Goal: Task Accomplishment & Management: Manage account settings

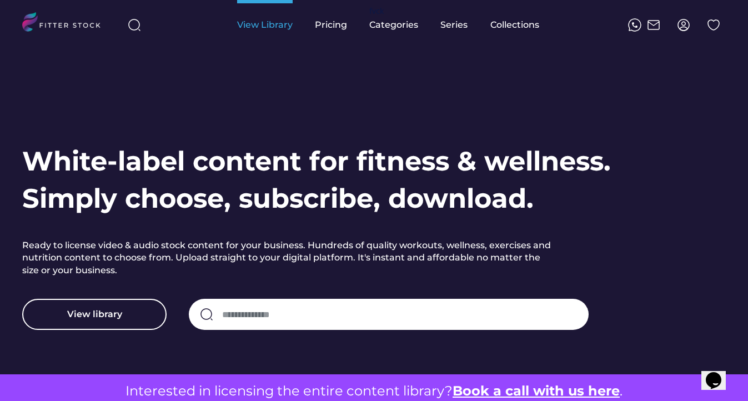
click at [274, 25] on div "View Library" at bounding box center [265, 25] width 56 height 12
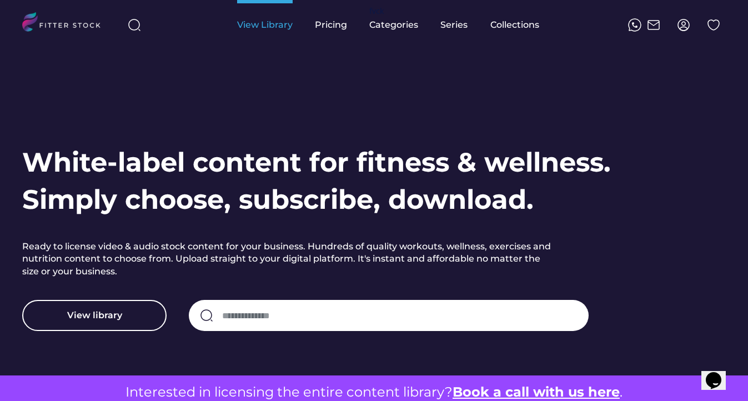
scroll to position [16, 0]
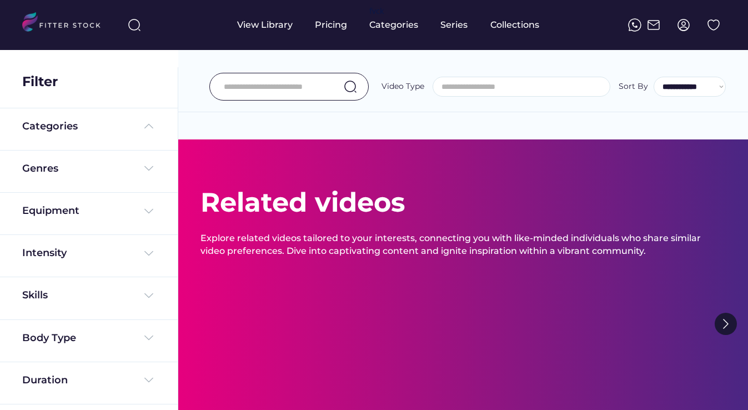
select select
select select "**********"
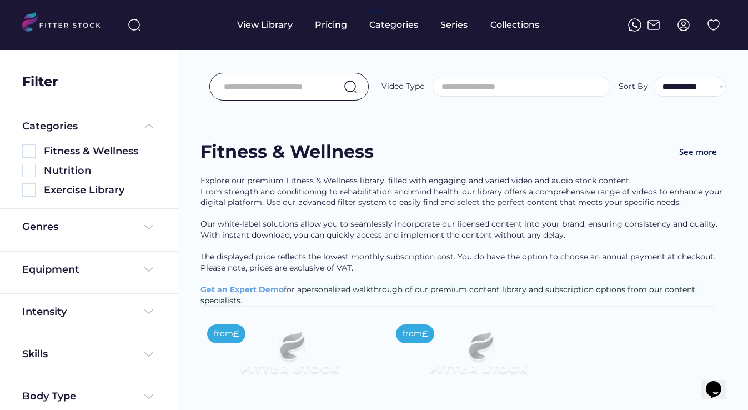
select select "**********"
click at [681, 26] on img at bounding box center [683, 24] width 13 height 13
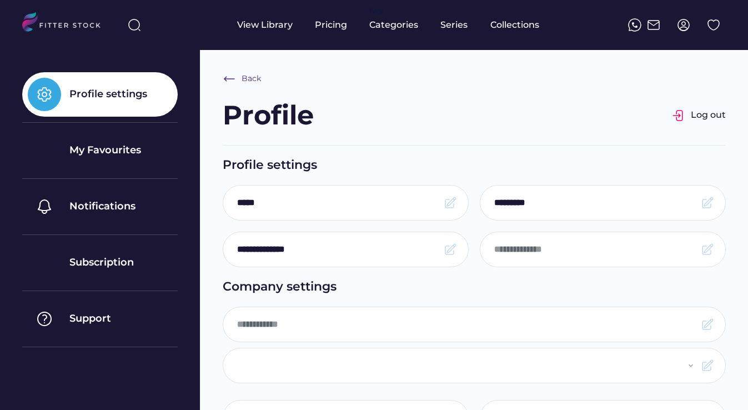
select select "**********"
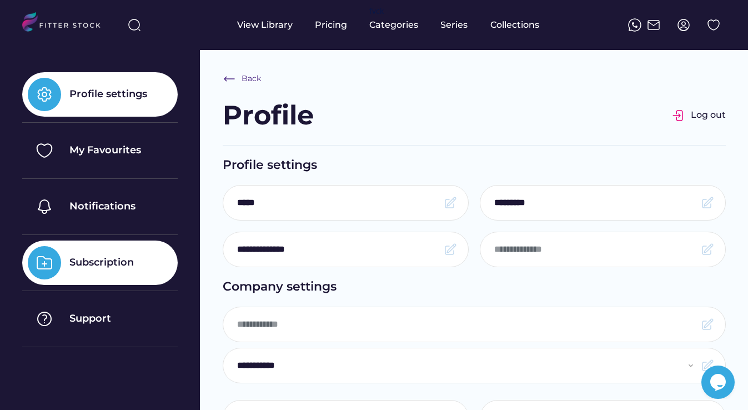
click at [103, 265] on div "Subscription" at bounding box center [101, 262] width 64 height 14
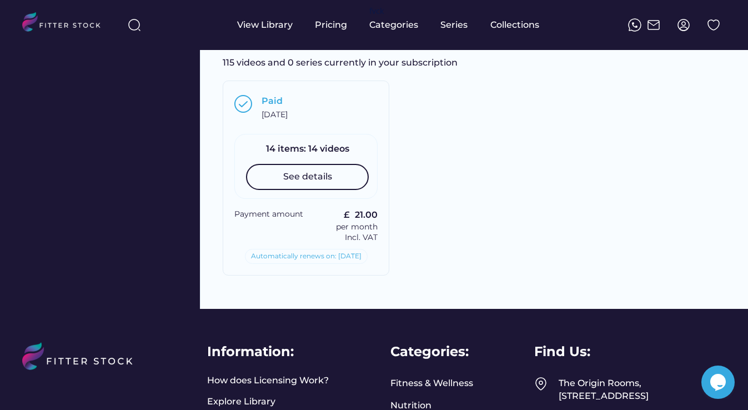
scroll to position [446, 0]
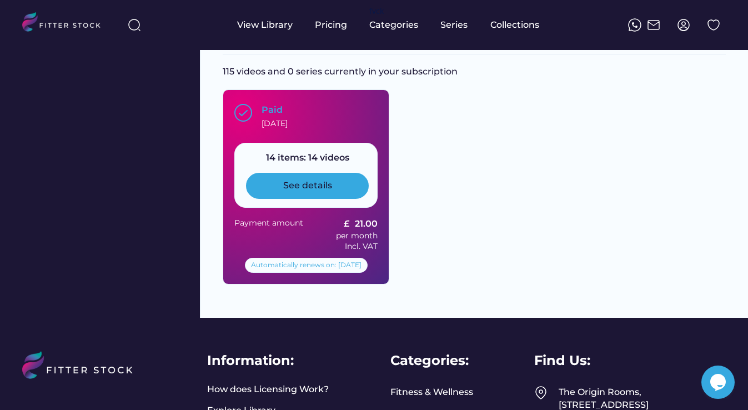
click at [302, 192] on div "See details" at bounding box center [307, 185] width 49 height 12
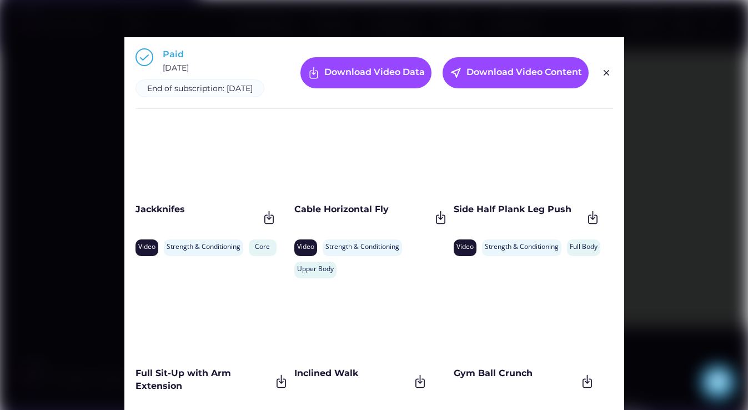
scroll to position [434, 0]
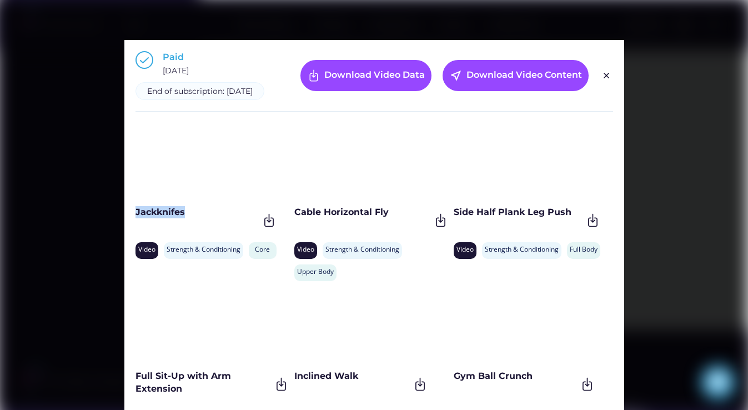
drag, startPoint x: 185, startPoint y: 222, endPoint x: 127, endPoint y: 220, distance: 58.3
click at [127, 220] on div "Paid May 13, 2025 End of subscription: November 13, 2025 Download Video Data ne…" at bounding box center [374, 245] width 500 height 411
copy div "Jackknifes"
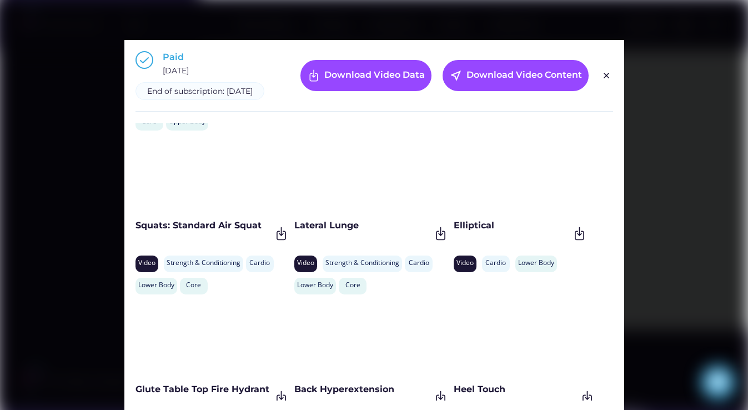
scroll to position [319, 0]
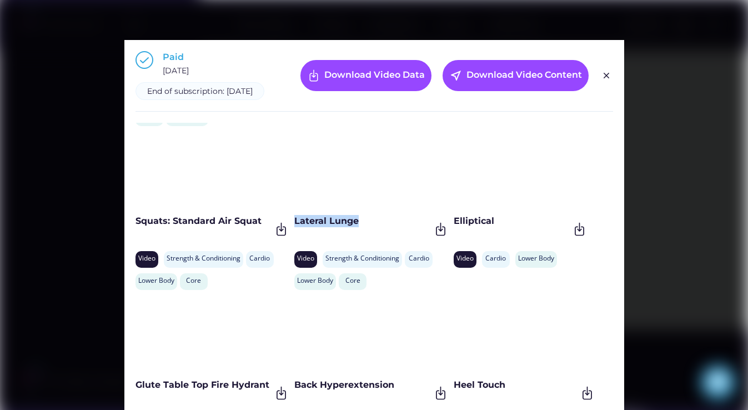
drag, startPoint x: 357, startPoint y: 233, endPoint x: 295, endPoint y: 232, distance: 61.6
click at [295, 227] on div "Lateral Lunge" at bounding box center [362, 221] width 136 height 12
copy div "Lateral Lunge"
drag, startPoint x: 453, startPoint y: 232, endPoint x: 474, endPoint y: 232, distance: 21.7
click at [496, 227] on div "Elliptical" at bounding box center [511, 221] width 115 height 12
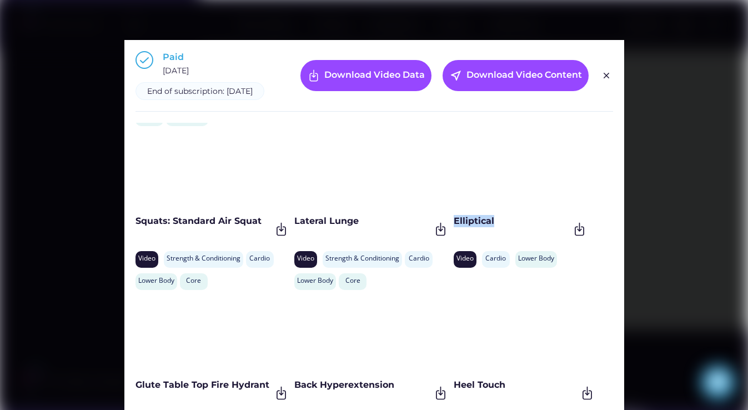
copy div "Elliptical"
click at [605, 81] on img at bounding box center [606, 75] width 13 height 13
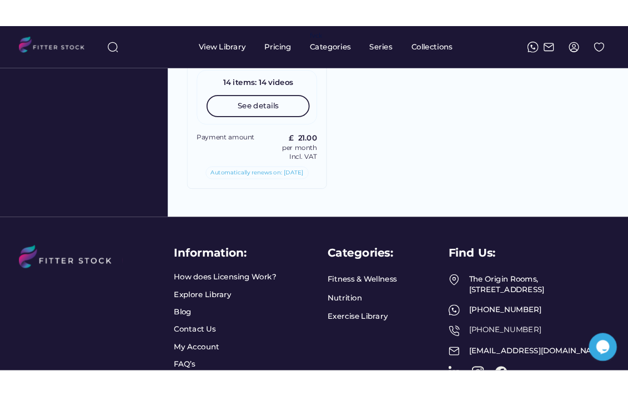
scroll to position [545, 0]
